Goal: Task Accomplishment & Management: Use online tool/utility

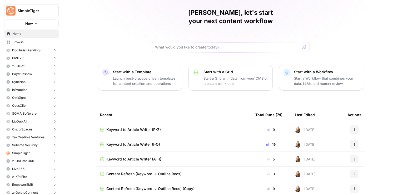
scroll to position [24, 0]
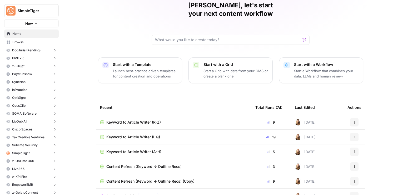
click at [115, 129] on td "Keyword to Article Writer (I-Q)" at bounding box center [173, 136] width 155 height 14
click at [115, 134] on span "Keyword to Article Writer (I-Q)" at bounding box center [133, 136] width 54 height 5
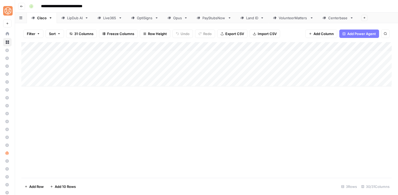
click at [21, 6] on icon "button" at bounding box center [21, 6] width 3 height 2
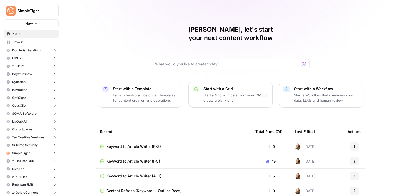
click at [150, 173] on span "Keyword to Article Writer (A-H)" at bounding box center [133, 175] width 55 height 5
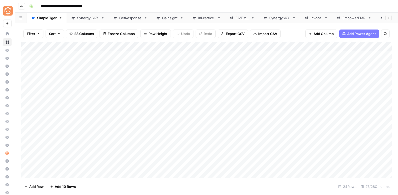
click at [315, 17] on div "Invoca" at bounding box center [315, 17] width 11 height 5
click at [51, 162] on div "Add Column" at bounding box center [206, 104] width 370 height 125
type textarea "**********"
click at [87, 181] on footer "Add Row Add 10 Rows 13 Rows 26/27 Columns" at bounding box center [206, 186] width 370 height 17
click at [70, 169] on div "Add Column" at bounding box center [206, 109] width 370 height 134
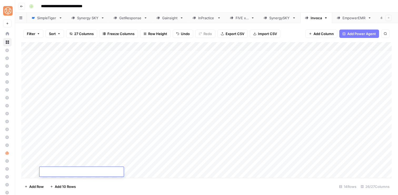
type textarea "**********"
click at [74, 186] on span "Add 10 Rows" at bounding box center [65, 186] width 21 height 5
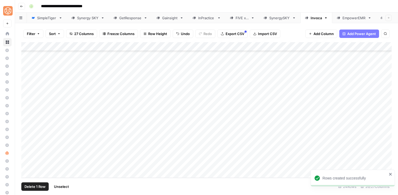
click at [27, 164] on div "Add Column" at bounding box center [206, 109] width 370 height 135
click at [26, 155] on div "Add Column" at bounding box center [206, 109] width 370 height 135
click at [26, 146] on div "Add Column" at bounding box center [206, 109] width 370 height 135
click at [26, 135] on div "Add Column" at bounding box center [206, 109] width 370 height 135
click at [26, 128] on div "Add Column" at bounding box center [206, 109] width 370 height 135
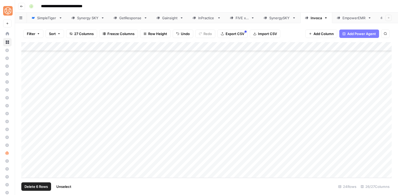
click at [26, 121] on div "Add Column" at bounding box center [206, 109] width 370 height 135
click at [26, 111] on div "Add Column" at bounding box center [206, 109] width 370 height 135
click at [26, 102] on div "Add Column" at bounding box center [206, 109] width 370 height 135
click at [36, 184] on span "Delete 8 Rows" at bounding box center [35, 186] width 23 height 5
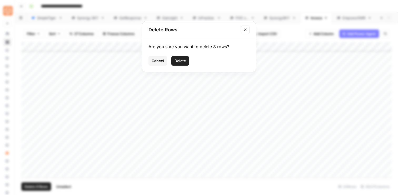
click at [180, 58] on span "Delete" at bounding box center [179, 60] width 11 height 5
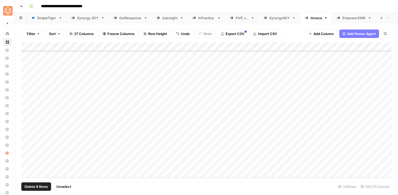
scroll to position [25, 0]
click at [64, 154] on div "Add Column" at bounding box center [206, 109] width 370 height 135
click at [55, 156] on div "Add Column" at bounding box center [206, 109] width 370 height 135
type textarea "**********"
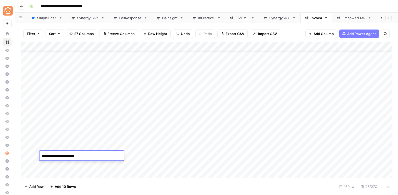
click at [64, 165] on div "Add Column" at bounding box center [206, 109] width 370 height 135
paste textarea "**********"
type textarea "**********"
click at [138, 135] on div "Add Column" at bounding box center [206, 109] width 370 height 135
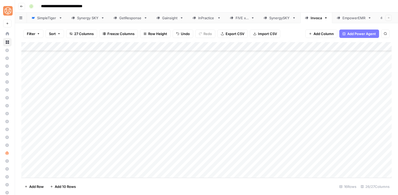
click at [158, 129] on div "Add Column" at bounding box center [206, 109] width 370 height 135
drag, startPoint x: 167, startPoint y: 131, endPoint x: 165, endPoint y: 163, distance: 31.3
click at [165, 163] on div "Add Column" at bounding box center [206, 109] width 370 height 135
click at [220, 47] on div "Add Column" at bounding box center [206, 109] width 370 height 135
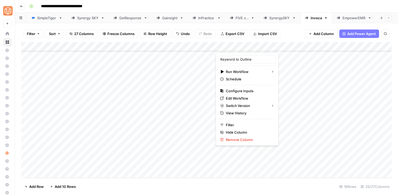
click at [231, 85] on div "Keyword to Outline Run Workflow Schedule Configure Inputs Edit Workflow Switch …" at bounding box center [246, 99] width 63 height 93
click at [231, 89] on span "Configure Inputs" at bounding box center [249, 90] width 46 height 5
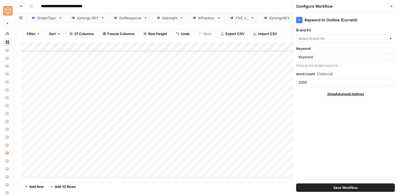
type input "Invoca"
click at [362, 184] on button "Save Workflow" at bounding box center [345, 187] width 99 height 8
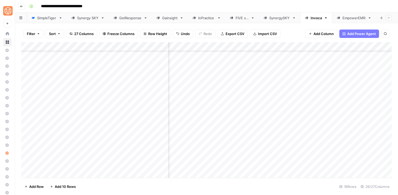
scroll to position [24, 369]
click at [290, 128] on div "Add Column" at bounding box center [206, 109] width 370 height 135
drag, startPoint x: 314, startPoint y: 133, endPoint x: 310, endPoint y: 164, distance: 32.1
click at [310, 164] on div "Add Column" at bounding box center [206, 109] width 370 height 135
click at [321, 46] on div "Add Column" at bounding box center [206, 109] width 370 height 135
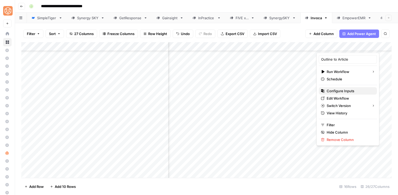
click at [330, 92] on span "Configure Inputs" at bounding box center [349, 90] width 46 height 5
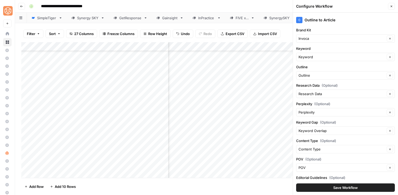
click at [358, 186] on button "Save Workflow" at bounding box center [345, 187] width 99 height 8
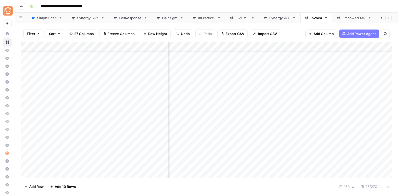
scroll to position [24, 547]
click at [238, 46] on div "Add Column" at bounding box center [206, 109] width 370 height 135
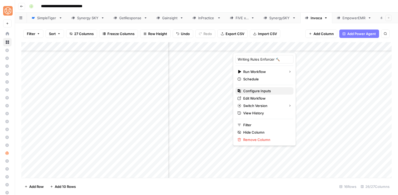
click at [246, 89] on span "Configure Inputs" at bounding box center [266, 90] width 46 height 5
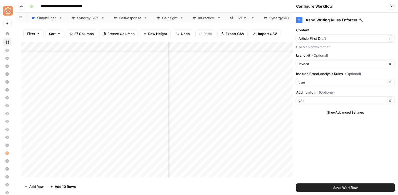
click at [350, 188] on span "Save Workflow" at bounding box center [345, 187] width 24 height 5
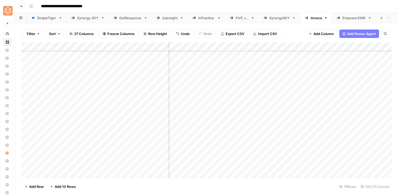
scroll to position [24, 0]
click at [185, 137] on div "Add Column" at bounding box center [206, 109] width 370 height 135
click at [236, 138] on div "Add Column" at bounding box center [206, 109] width 370 height 135
click at [236, 147] on div "Add Column" at bounding box center [206, 109] width 370 height 135
click at [236, 156] on div "Add Column" at bounding box center [206, 109] width 370 height 135
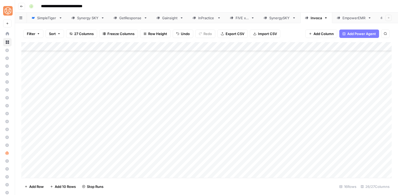
click at [237, 166] on div "Add Column" at bounding box center [206, 109] width 370 height 135
click at [252, 137] on div "Add Column" at bounding box center [206, 109] width 370 height 135
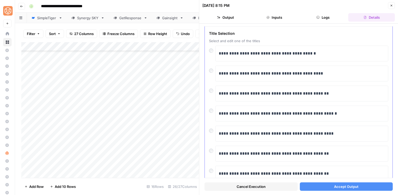
scroll to position [37, 0]
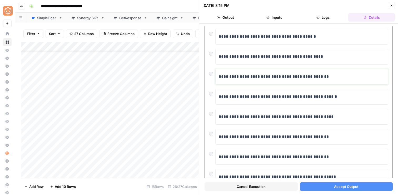
click at [254, 81] on div "**********" at bounding box center [302, 76] width 166 height 11
click at [348, 187] on span "Accept Output" at bounding box center [346, 186] width 24 height 5
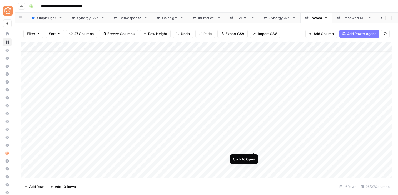
click at [256, 146] on div "Add Column" at bounding box center [206, 109] width 370 height 135
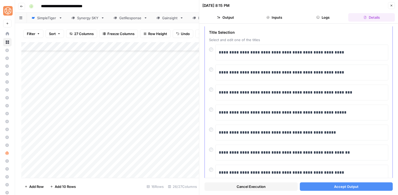
scroll to position [23, 0]
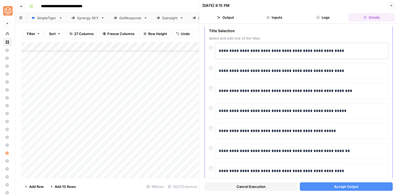
click at [277, 48] on p "**********" at bounding box center [302, 50] width 166 height 7
click at [345, 187] on span "Accept Output" at bounding box center [346, 186] width 24 height 5
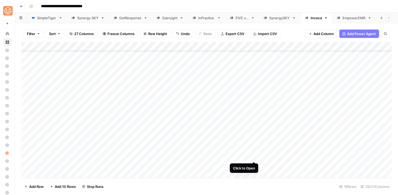
click at [254, 155] on div "Add Column" at bounding box center [206, 109] width 370 height 135
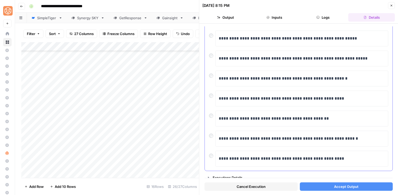
scroll to position [96, 0]
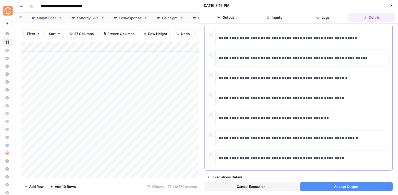
click at [235, 58] on p "**********" at bounding box center [302, 57] width 166 height 7
click at [347, 184] on span "Accept Output" at bounding box center [346, 186] width 24 height 5
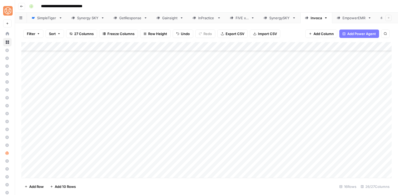
click at [254, 165] on div "Add Column" at bounding box center [206, 109] width 370 height 135
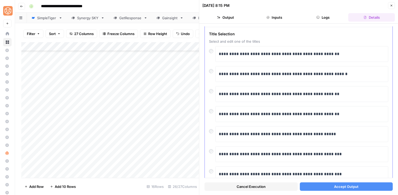
scroll to position [24, 0]
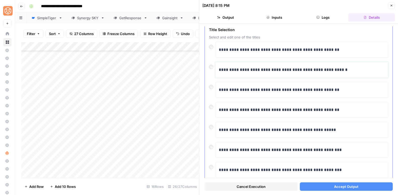
click at [231, 72] on p "**********" at bounding box center [302, 69] width 166 height 7
click at [354, 184] on span "Accept Output" at bounding box center [346, 186] width 24 height 5
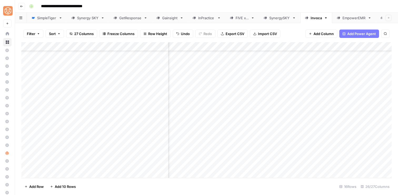
scroll to position [24, 111]
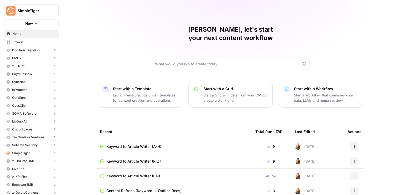
click at [154, 144] on span "Keyword to Article Writer (A-H)" at bounding box center [133, 146] width 55 height 5
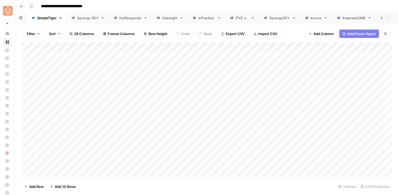
click at [22, 6] on icon "button" at bounding box center [21, 6] width 3 height 3
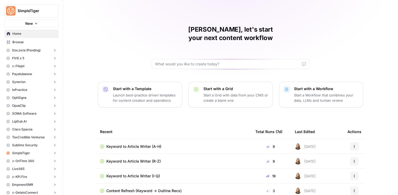
click at [137, 173] on span "Keyword to Article Writer (I-Q)" at bounding box center [133, 175] width 54 height 5
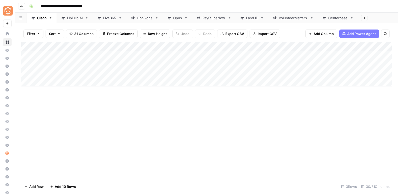
click at [54, 84] on div "Add Column" at bounding box center [206, 64] width 370 height 44
type textarea "**********"
click at [219, 45] on div "Add Column" at bounding box center [206, 68] width 370 height 53
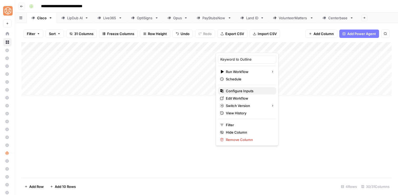
click at [223, 91] on icon "button" at bounding box center [221, 90] width 3 height 3
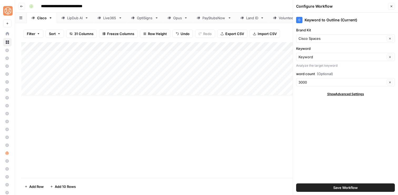
type input "Cisco Spaces"
click at [320, 185] on button "Save Workflow" at bounding box center [345, 187] width 99 height 8
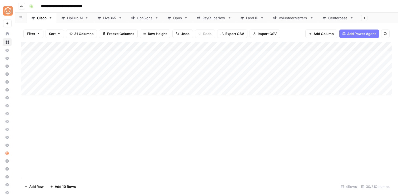
click at [59, 90] on div "Add Column" at bounding box center [206, 68] width 370 height 53
click at [60, 126] on div "Add Column" at bounding box center [206, 109] width 370 height 135
click at [147, 81] on div "Add Column" at bounding box center [206, 73] width 370 height 62
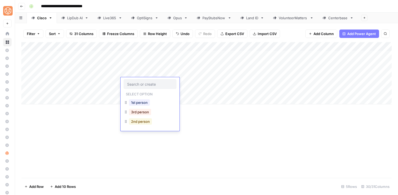
click at [134, 120] on button "2nd person" at bounding box center [140, 121] width 23 height 6
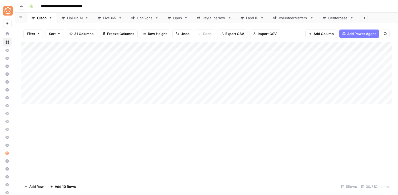
click at [231, 81] on div "Add Column" at bounding box center [206, 73] width 370 height 62
click at [140, 94] on div "Add Column" at bounding box center [206, 73] width 370 height 62
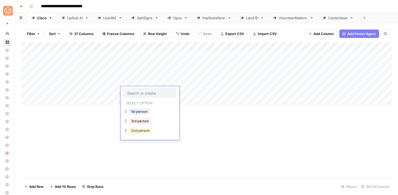
click at [136, 131] on button "2nd person" at bounding box center [140, 130] width 23 height 6
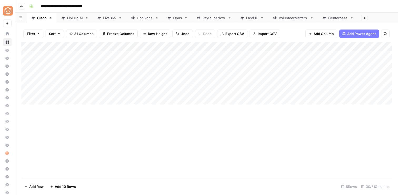
click at [238, 90] on div "Add Column" at bounding box center [206, 73] width 370 height 62
click at [344, 72] on div "Add Column" at bounding box center [206, 73] width 370 height 62
drag, startPoint x: 368, startPoint y: 76, endPoint x: 367, endPoint y: 89, distance: 13.2
click at [367, 89] on div "Add Column" at bounding box center [206, 73] width 370 height 62
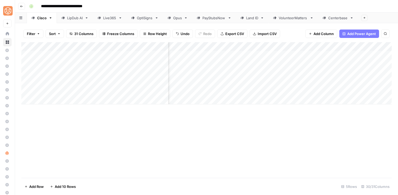
scroll to position [0, 382]
click at [307, 45] on div "Add Column" at bounding box center [206, 73] width 370 height 62
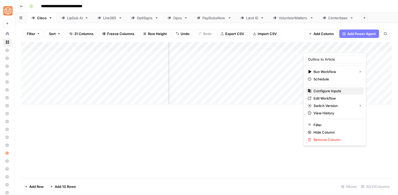
click at [313, 89] on span "Configure Inputs" at bounding box center [336, 90] width 46 height 5
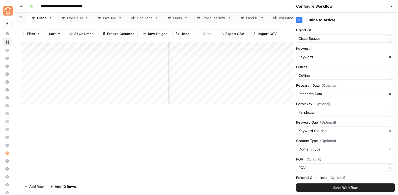
click at [356, 186] on span "Save Workflow" at bounding box center [345, 187] width 24 height 5
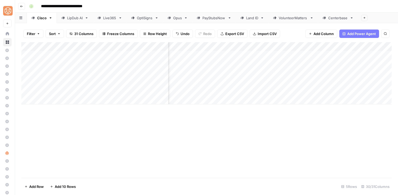
scroll to position [0, 0]
click at [57, 94] on div "Add Column" at bounding box center [206, 73] width 370 height 62
click at [56, 99] on div "Add Column" at bounding box center [206, 73] width 370 height 62
click at [76, 131] on div "Add Column" at bounding box center [206, 109] width 370 height 135
click at [138, 98] on div "Add Column" at bounding box center [206, 77] width 370 height 71
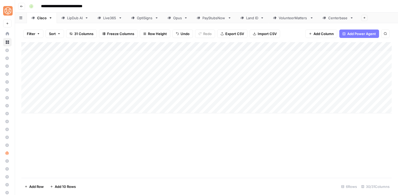
click at [138, 98] on div "Add Column" at bounding box center [206, 77] width 370 height 71
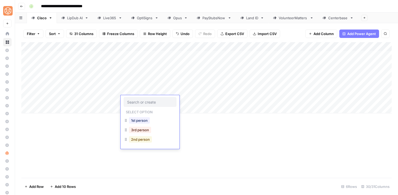
click at [134, 139] on button "2nd person" at bounding box center [140, 139] width 23 height 6
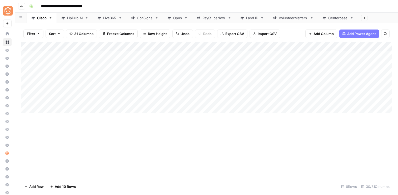
click at [134, 139] on div "Add Column" at bounding box center [206, 109] width 370 height 135
click at [237, 101] on div "Add Column" at bounding box center [206, 77] width 370 height 71
click at [60, 109] on div "Add Column" at bounding box center [206, 77] width 370 height 71
click at [65, 138] on div "Add Column" at bounding box center [206, 109] width 370 height 135
click at [55, 119] on div "Add Column" at bounding box center [206, 82] width 370 height 80
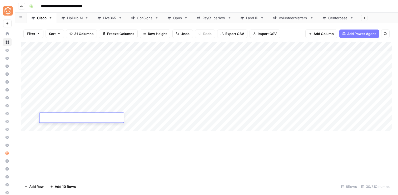
type textarea "********"
click at [61, 145] on div "Add Column" at bounding box center [206, 109] width 370 height 135
click at [64, 126] on div "Add Column" at bounding box center [206, 86] width 370 height 89
type textarea "**********"
click at [75, 155] on div "Add Column" at bounding box center [206, 109] width 370 height 135
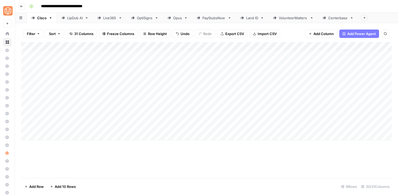
click at [156, 97] on div "Add Column" at bounding box center [206, 91] width 370 height 98
drag, startPoint x: 168, startPoint y: 103, endPoint x: 165, endPoint y: 126, distance: 23.1
click at [166, 126] on div "Add Column" at bounding box center [206, 91] width 370 height 98
click at [239, 108] on div "Add Column" at bounding box center [206, 91] width 370 height 98
click at [238, 118] on div "Add Column" at bounding box center [206, 91] width 370 height 98
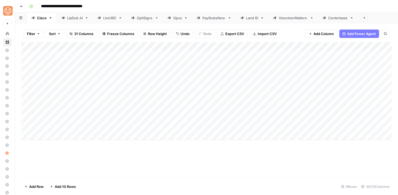
click at [238, 126] on div "Add Column" at bounding box center [206, 91] width 370 height 98
click at [255, 82] on div "Add Column" at bounding box center [206, 91] width 370 height 98
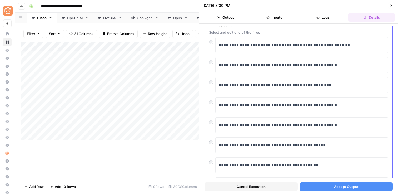
scroll to position [30, 0]
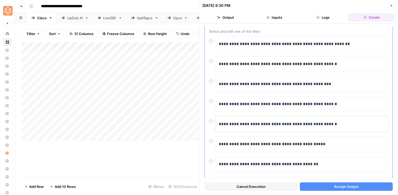
click at [231, 124] on p "**********" at bounding box center [302, 123] width 166 height 7
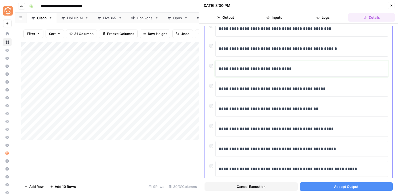
scroll to position [86, 0]
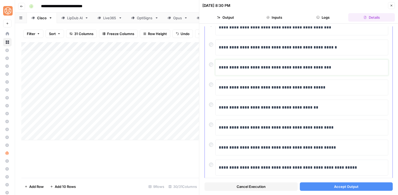
click at [251, 70] on p "**********" at bounding box center [302, 67] width 166 height 7
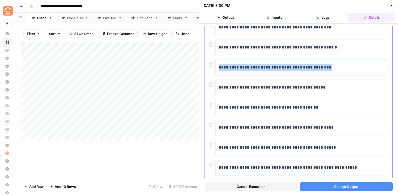
click at [251, 70] on p "**********" at bounding box center [302, 67] width 166 height 7
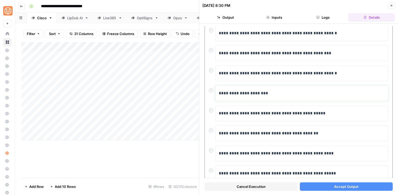
scroll to position [59, 0]
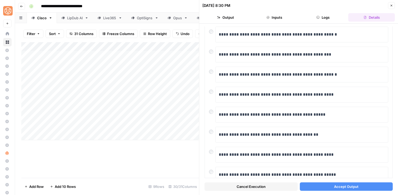
click at [329, 187] on button "Accept Output" at bounding box center [346, 186] width 93 height 8
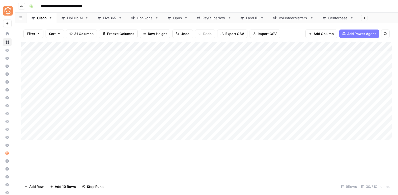
click at [252, 90] on div "Add Column" at bounding box center [206, 91] width 370 height 98
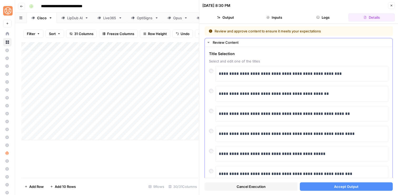
scroll to position [8, 0]
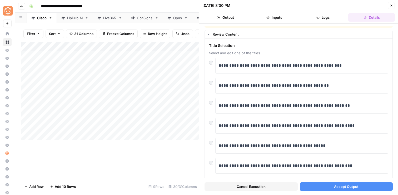
click at [336, 185] on span "Accept Output" at bounding box center [346, 186] width 24 height 5
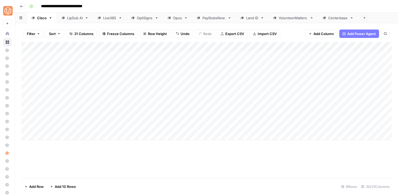
click at [252, 99] on div "Add Column" at bounding box center [206, 91] width 370 height 98
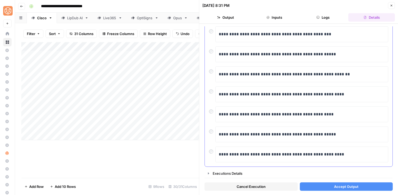
scroll to position [99, 0]
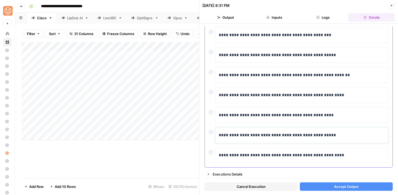
click at [329, 135] on p "**********" at bounding box center [302, 135] width 166 height 7
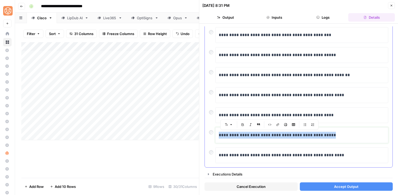
copy p "**********"
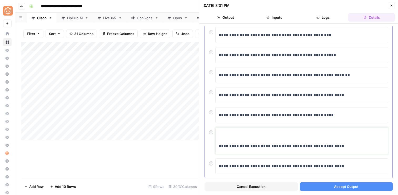
click at [221, 147] on p "**********" at bounding box center [302, 146] width 166 height 7
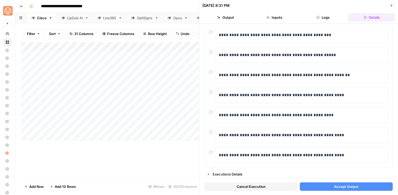
click at [355, 185] on span "Accept Output" at bounding box center [346, 186] width 24 height 5
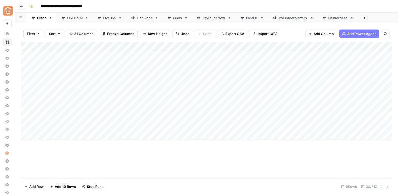
click at [236, 110] on div "Add Column" at bounding box center [206, 91] width 370 height 98
click at [252, 117] on div "Add Column" at bounding box center [206, 91] width 370 height 98
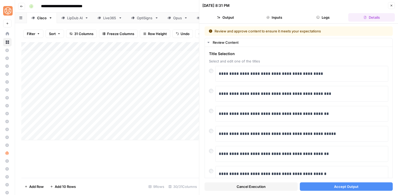
click at [365, 184] on button "Accept Output" at bounding box center [346, 186] width 93 height 8
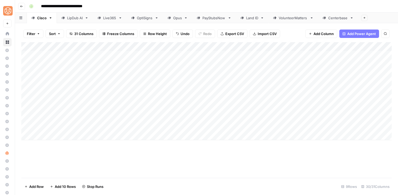
click at [254, 126] on div "Add Column" at bounding box center [206, 91] width 370 height 98
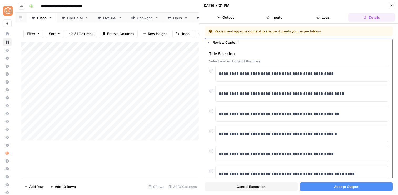
scroll to position [11, 0]
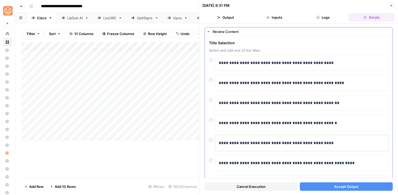
click at [270, 142] on p "**********" at bounding box center [302, 142] width 166 height 7
drag, startPoint x: 363, startPoint y: 146, endPoint x: 302, endPoint y: 142, distance: 61.7
click at [302, 142] on div "**********" at bounding box center [302, 142] width 166 height 11
click at [348, 184] on span "Accept Output" at bounding box center [346, 186] width 24 height 5
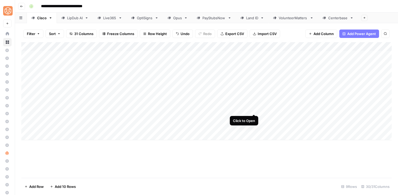
click at [251, 108] on div "Add Column" at bounding box center [206, 91] width 370 height 98
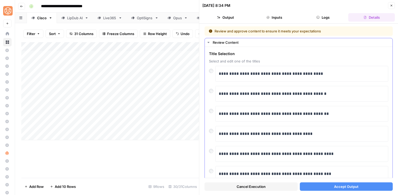
scroll to position [11, 0]
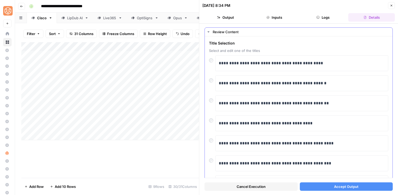
click at [208, 79] on div "**********" at bounding box center [299, 145] width 188 height 219
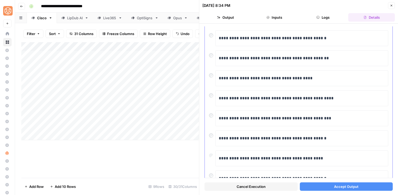
scroll to position [54, 0]
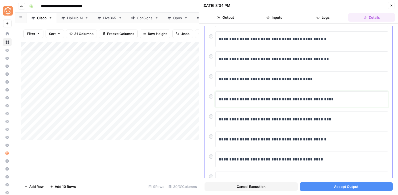
click at [252, 98] on p "**********" at bounding box center [302, 99] width 166 height 7
click at [349, 187] on span "Accept Output" at bounding box center [346, 186] width 24 height 5
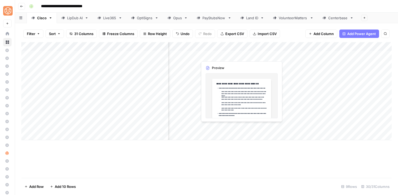
scroll to position [0, 88]
